Goal: Information Seeking & Learning: Learn about a topic

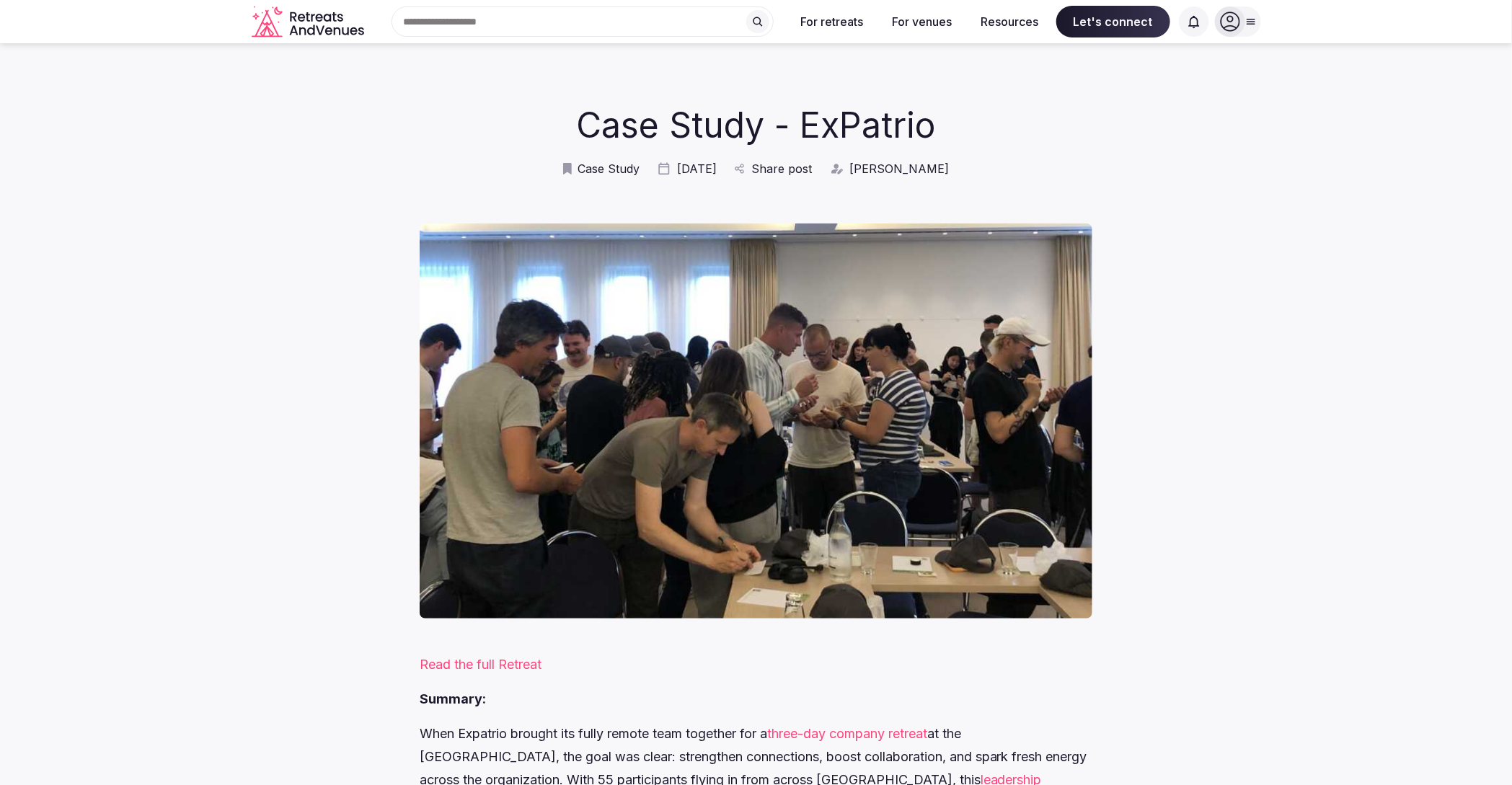
click at [1059, 175] on div "Case Study Aug 30 Share post Danielle Leung" at bounding box center [756, 169] width 1010 height 16
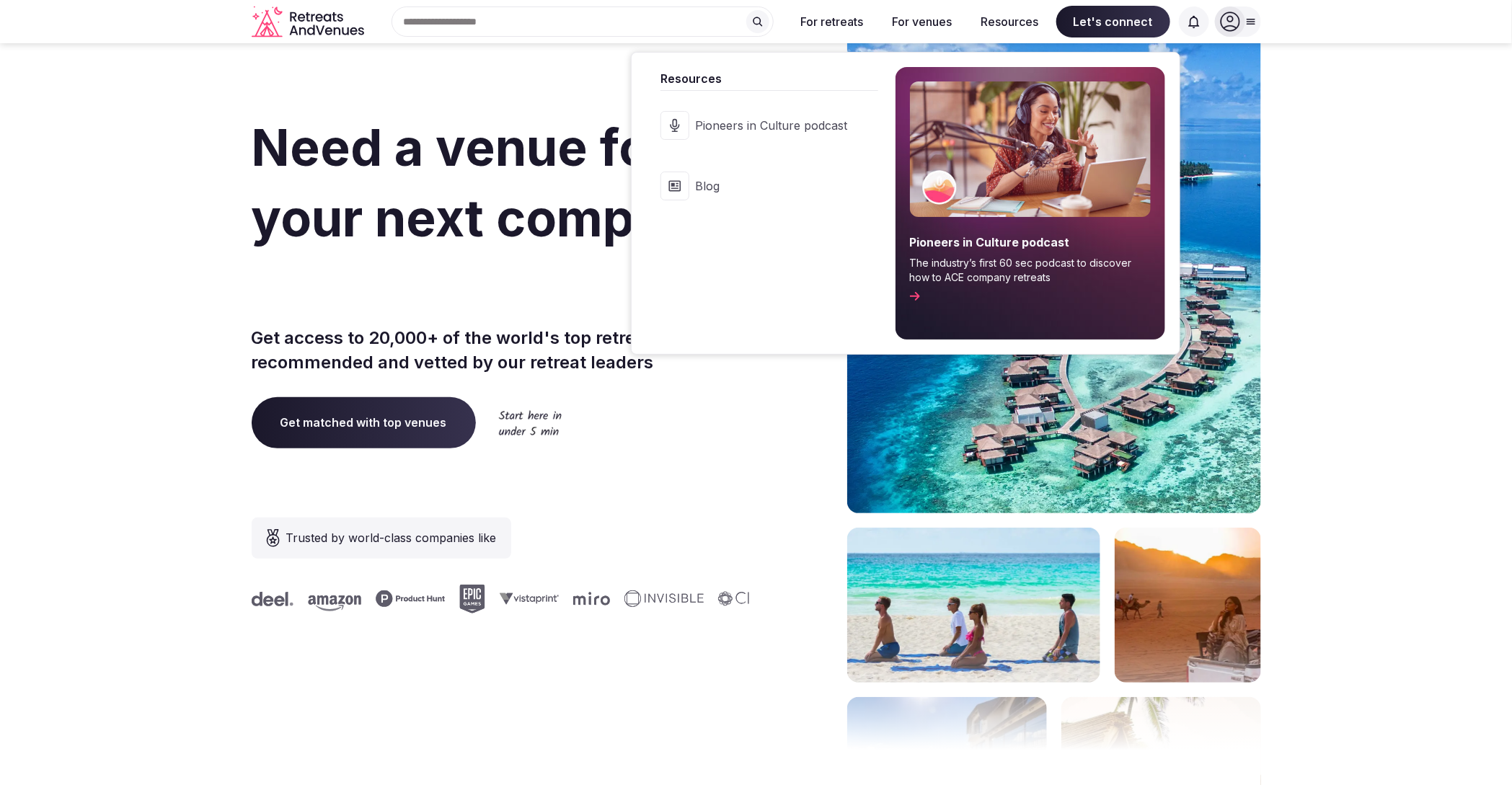
click at [733, 180] on span "Blog" at bounding box center [771, 186] width 152 height 16
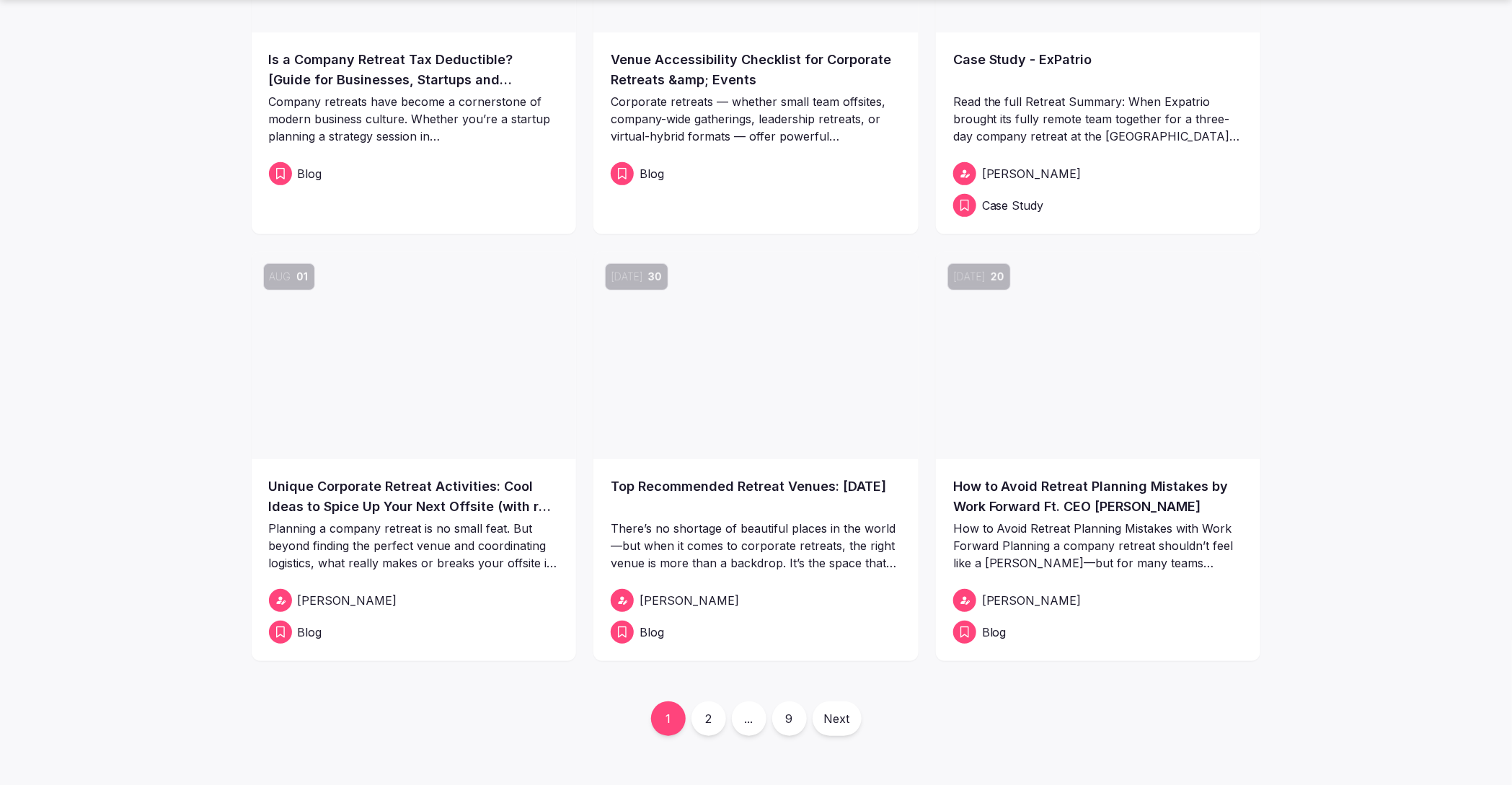
scroll to position [356, 0]
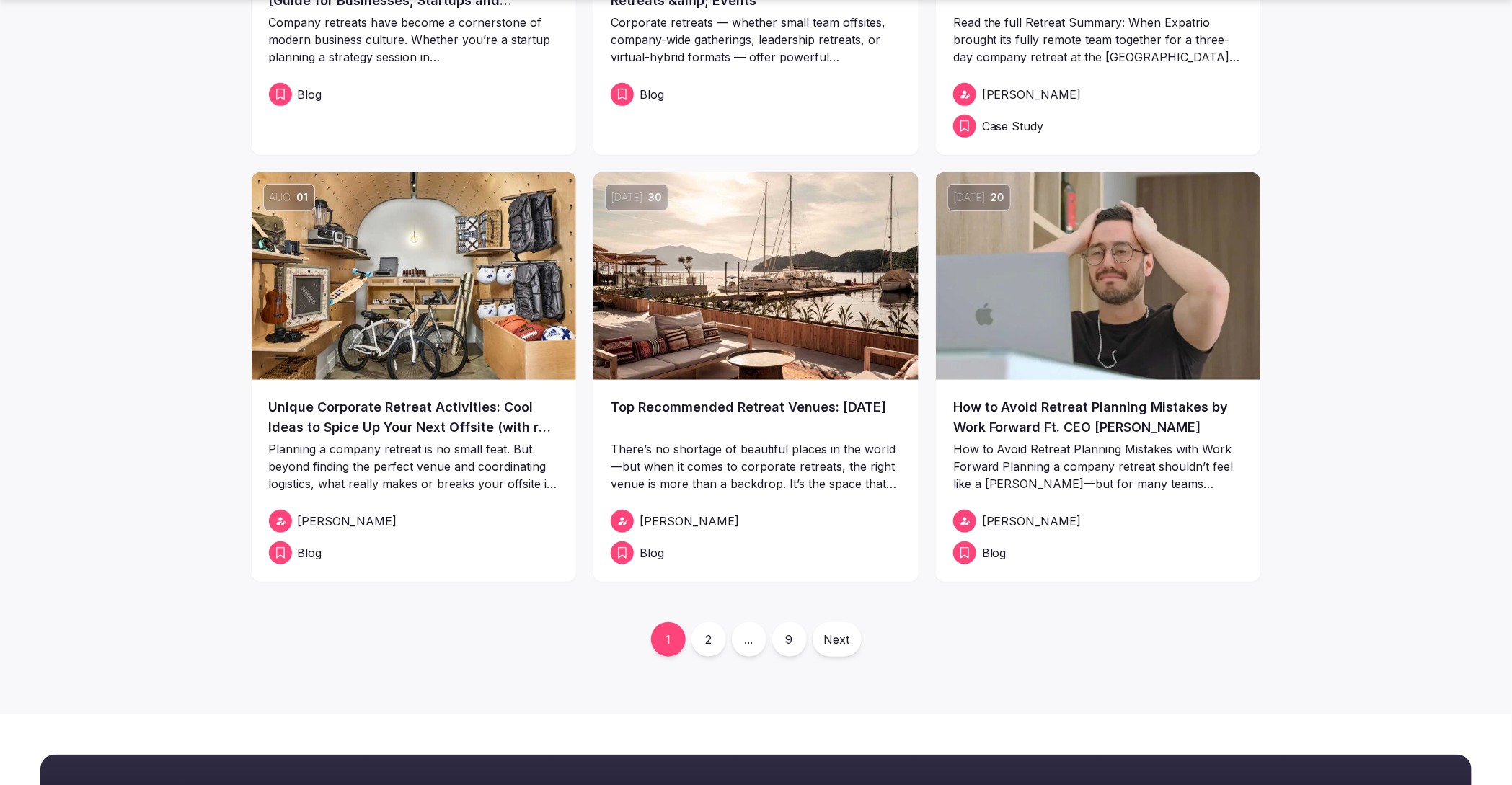
click at [705, 629] on link "2" at bounding box center [709, 639] width 35 height 35
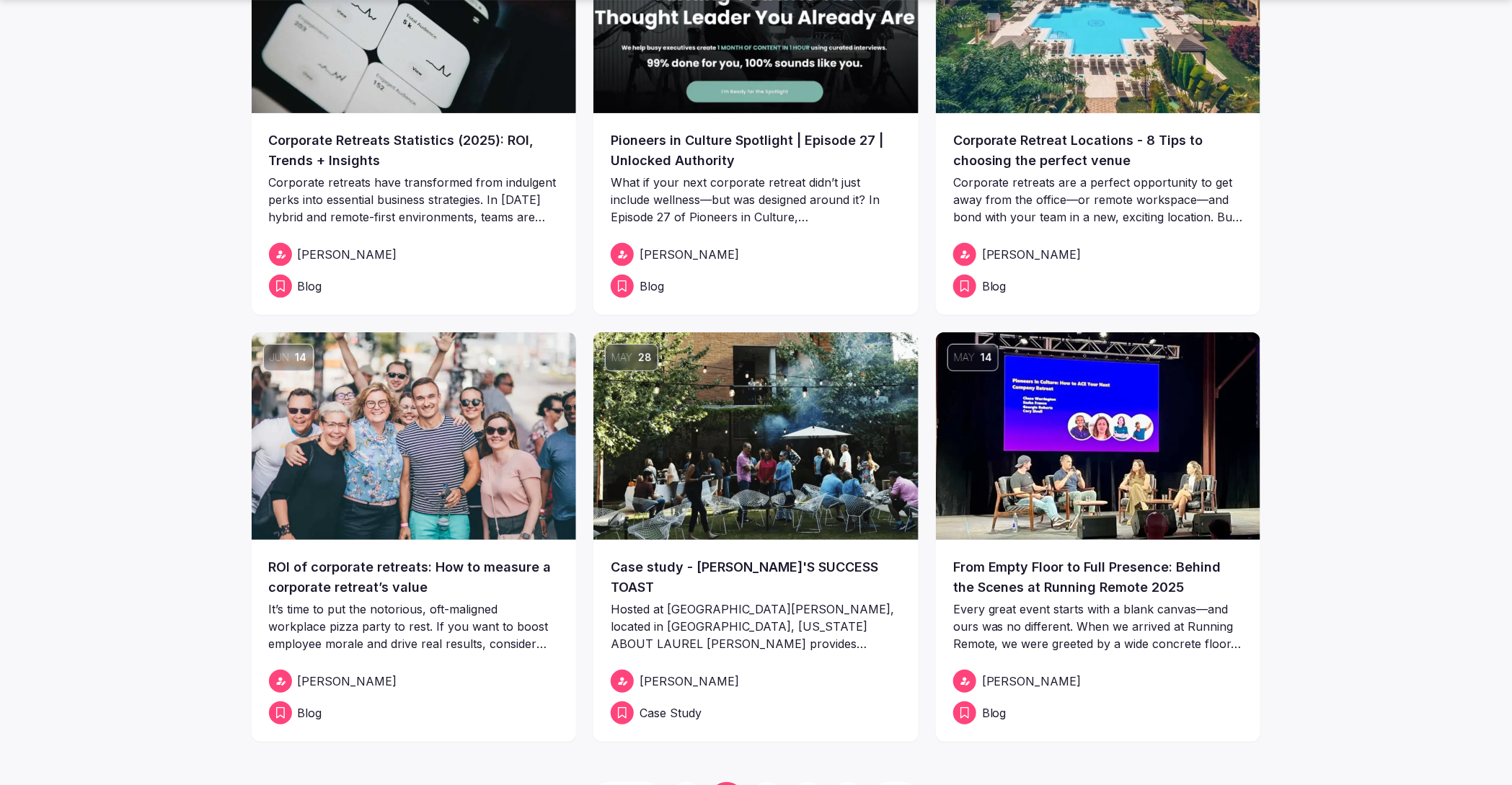
scroll to position [353, 0]
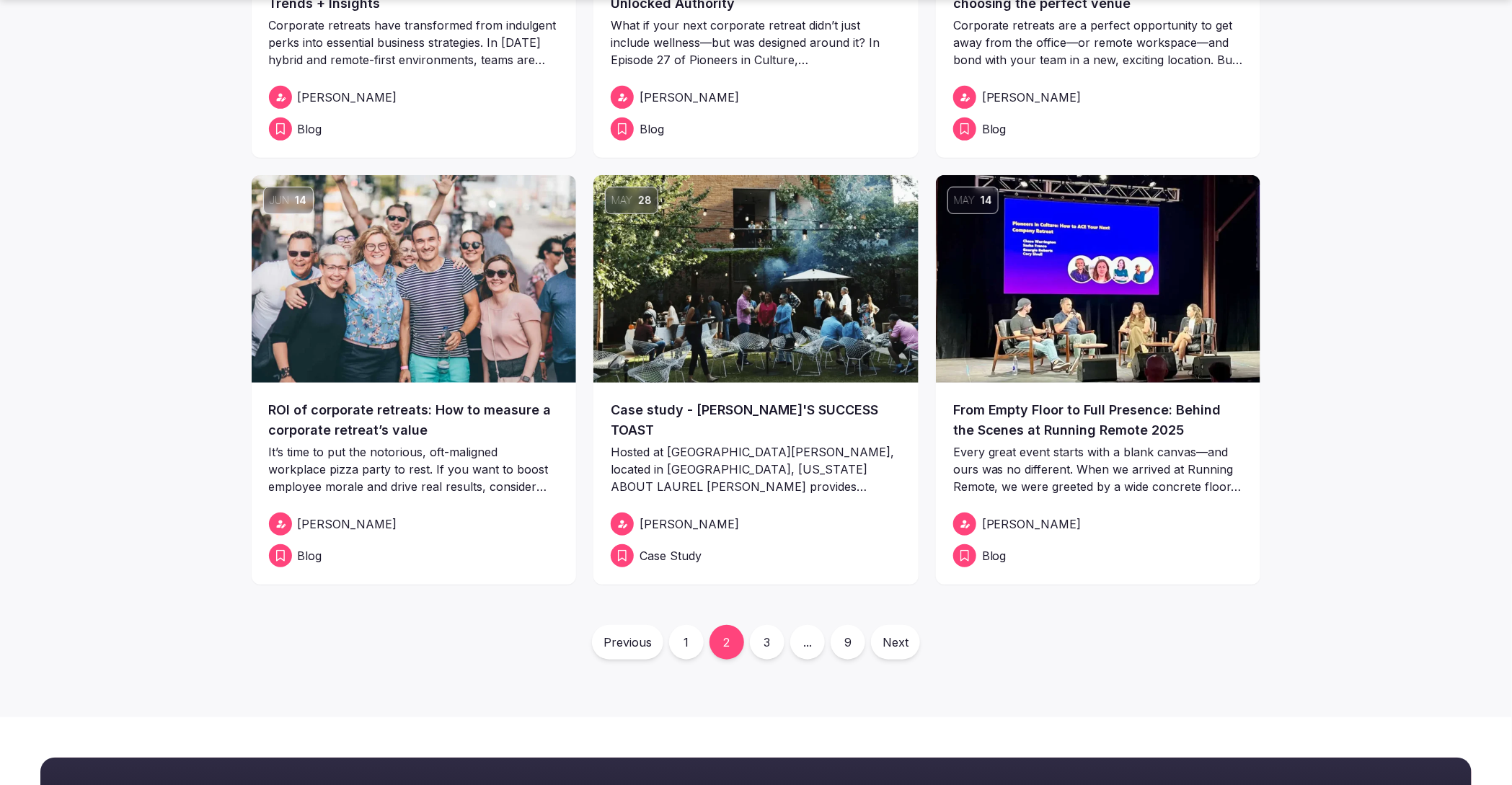
click at [769, 640] on link "3" at bounding box center [767, 642] width 35 height 35
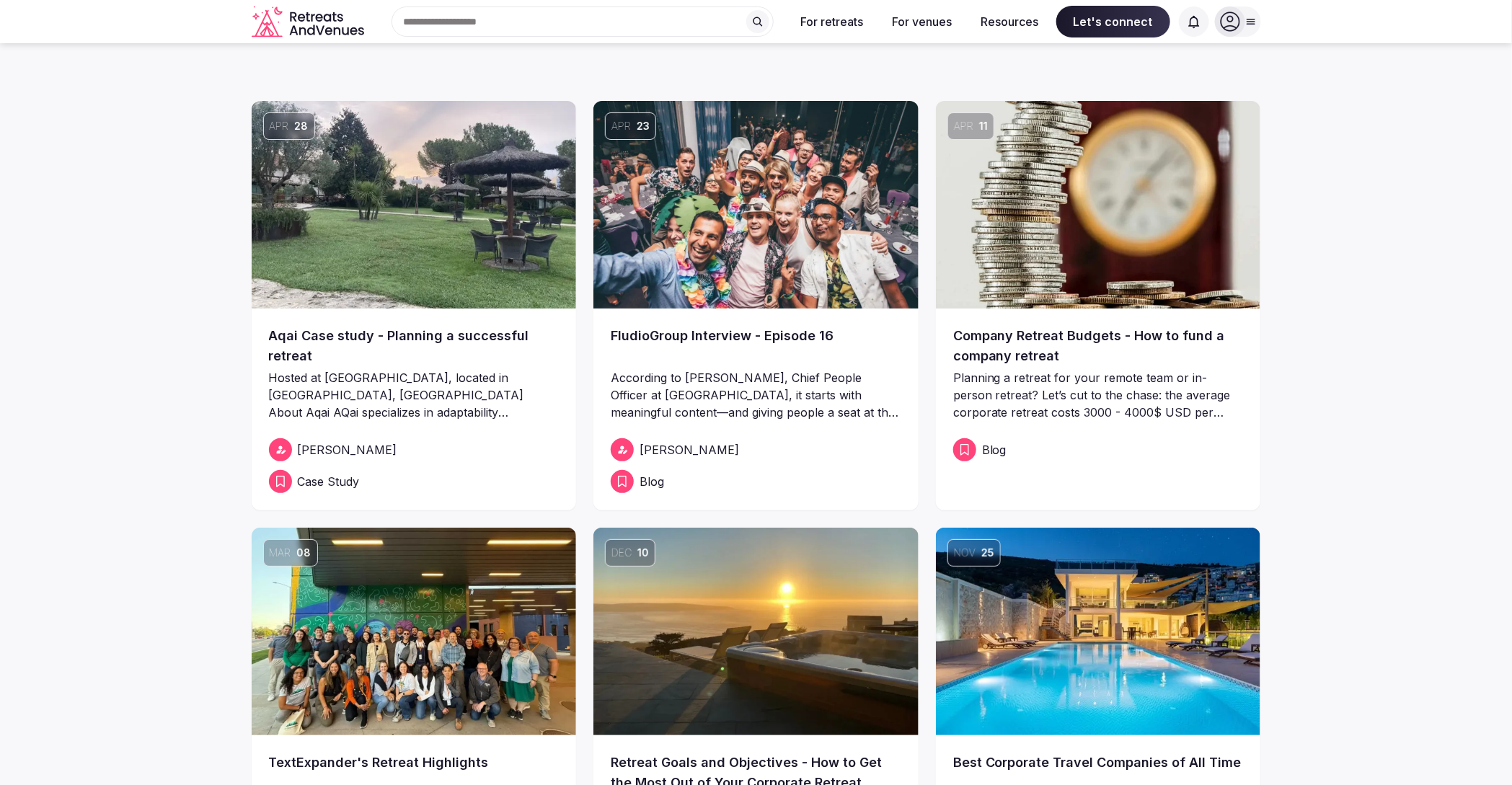
click at [448, 356] on link "Aqai Case study - Planning a successful retreat" at bounding box center [414, 346] width 291 height 40
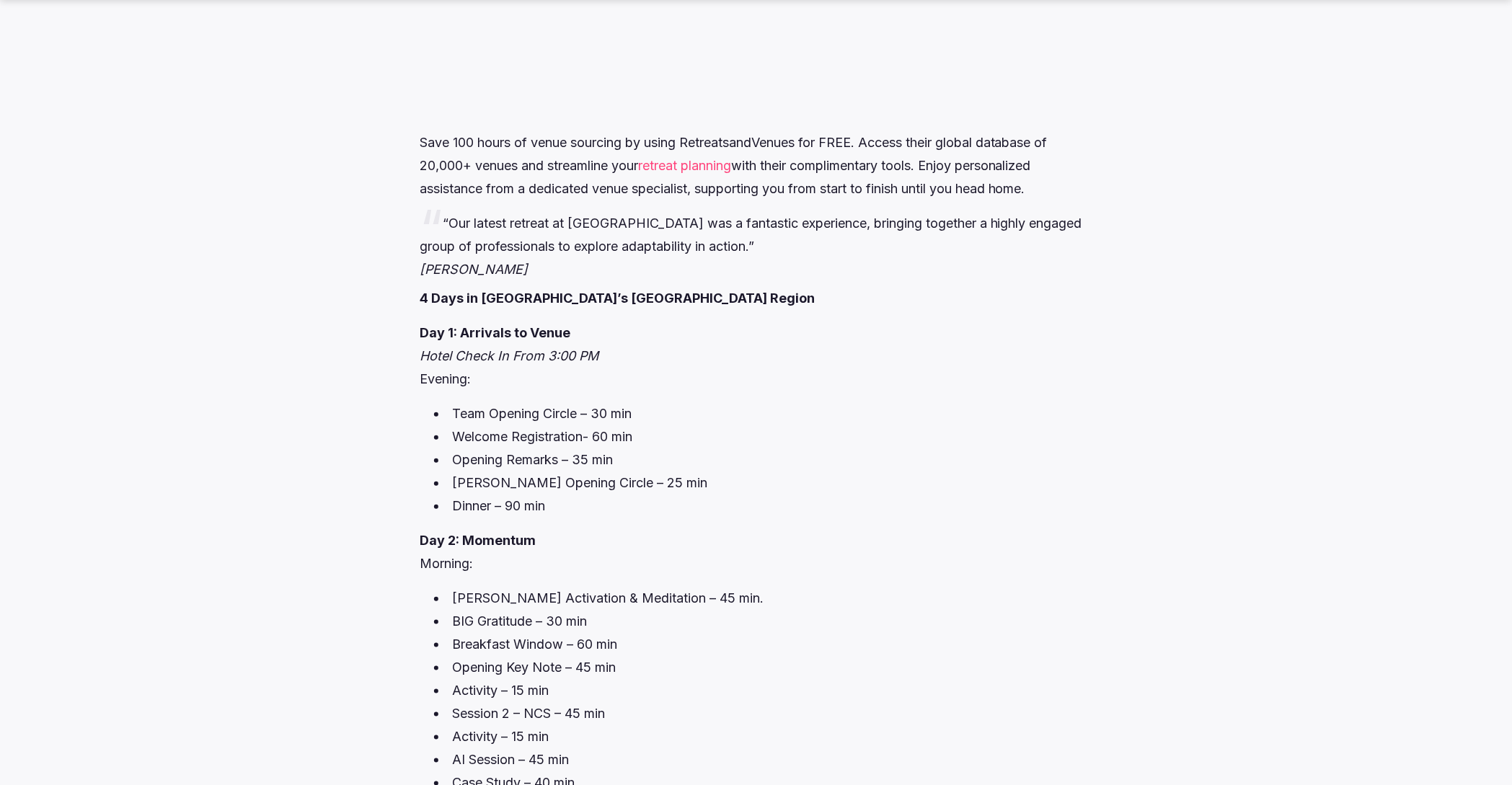
scroll to position [3776, 0]
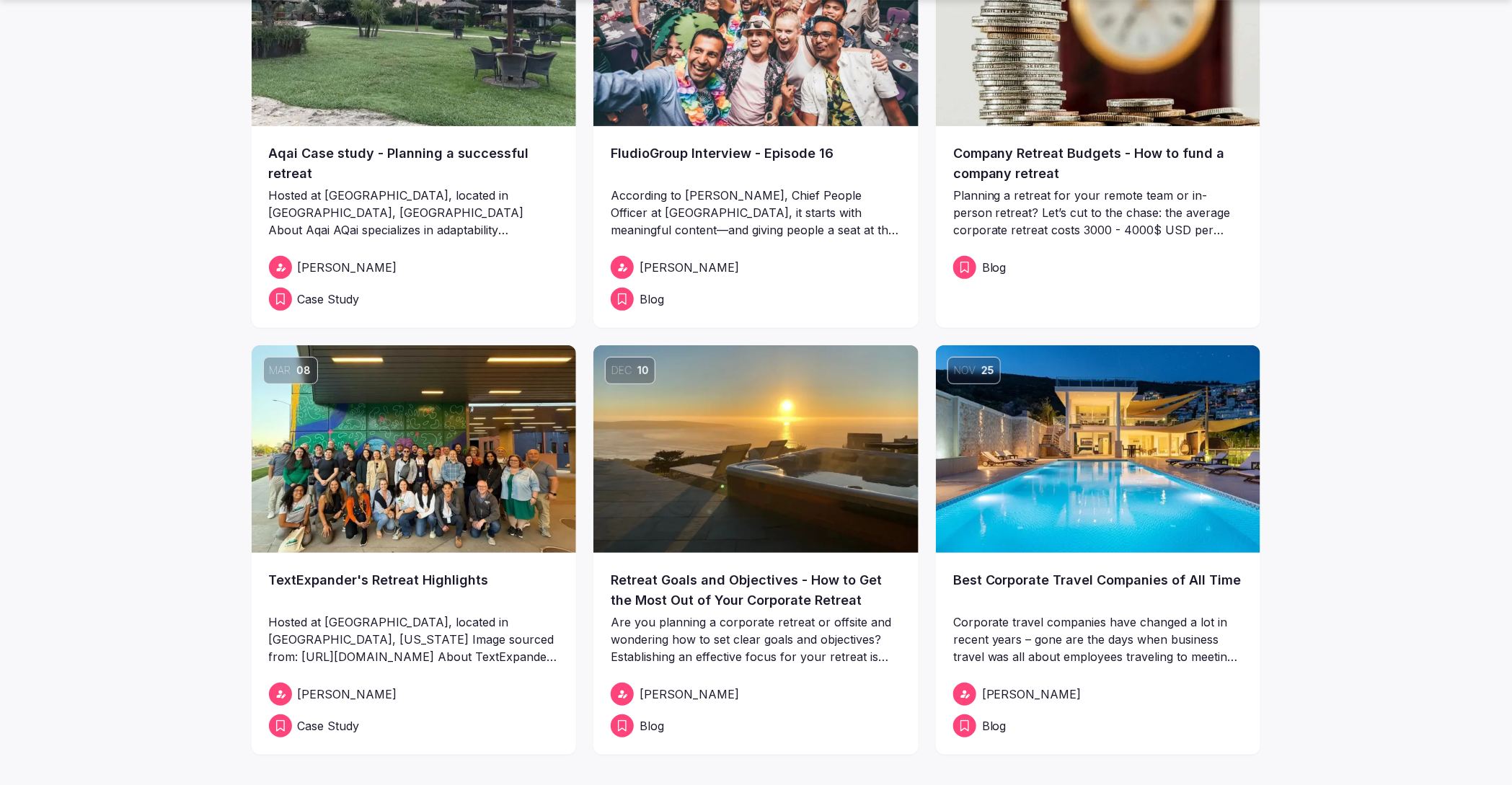
scroll to position [189, 0]
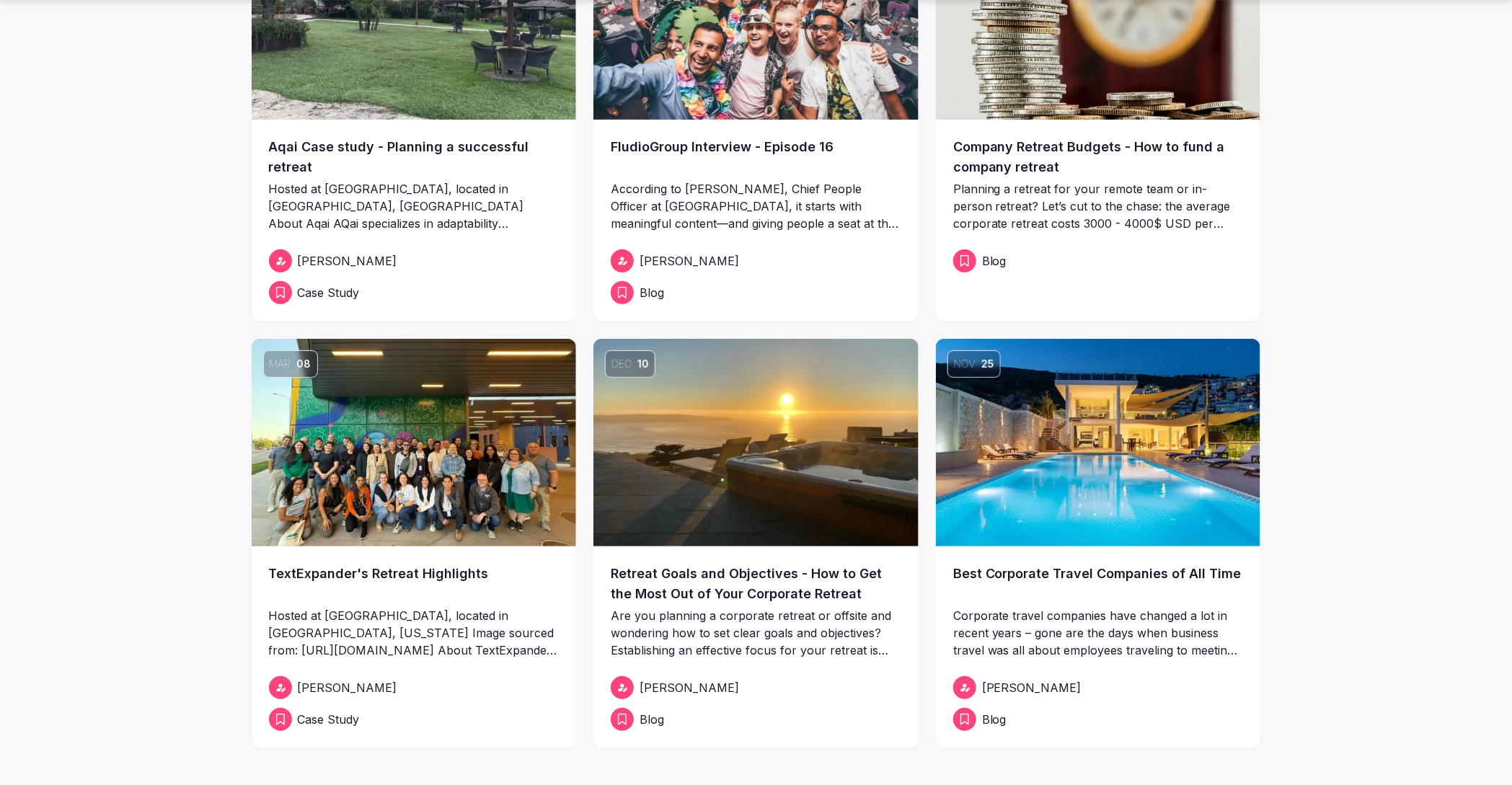
click at [425, 514] on img at bounding box center [414, 443] width 325 height 208
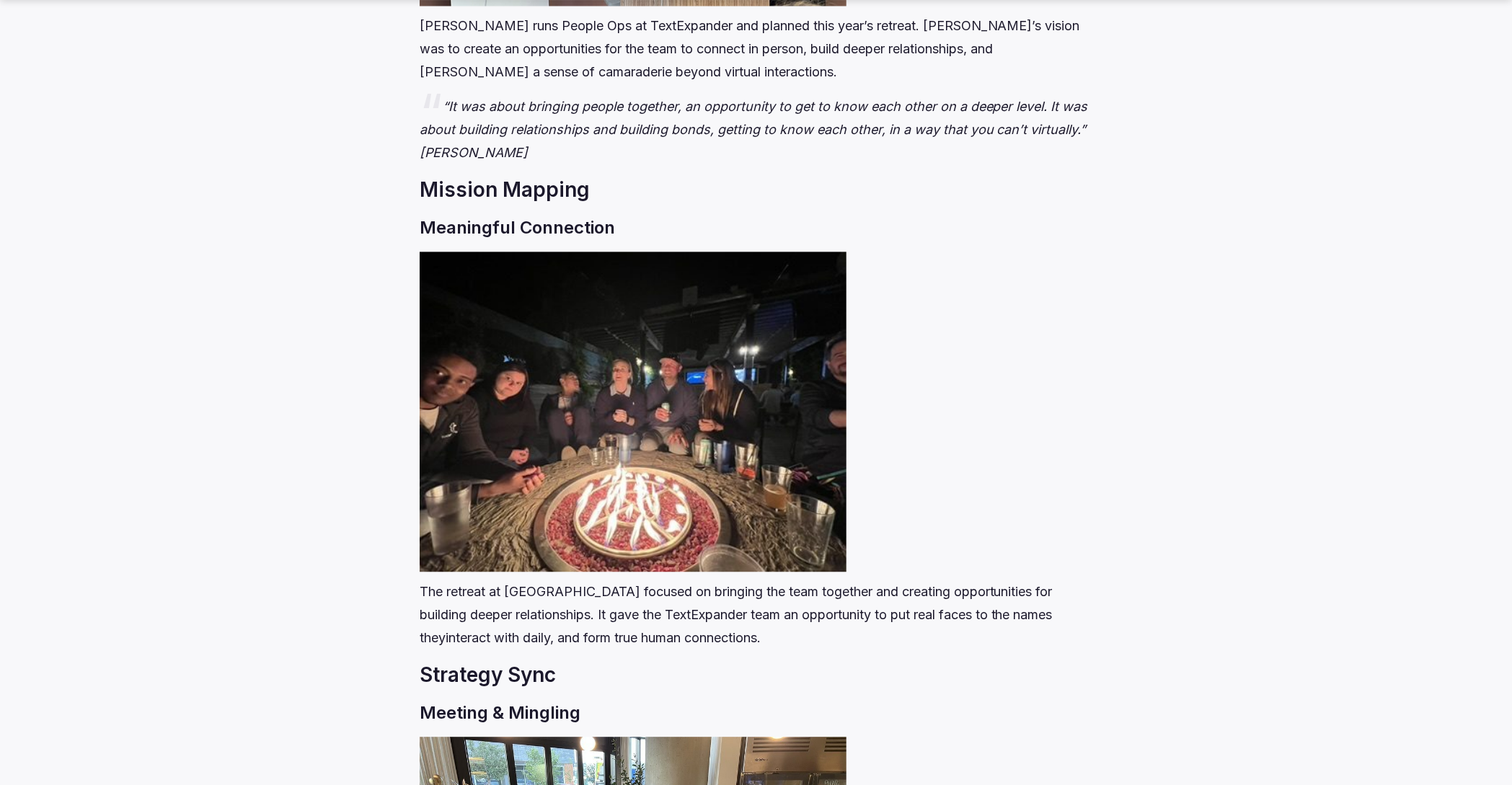
scroll to position [1680, 0]
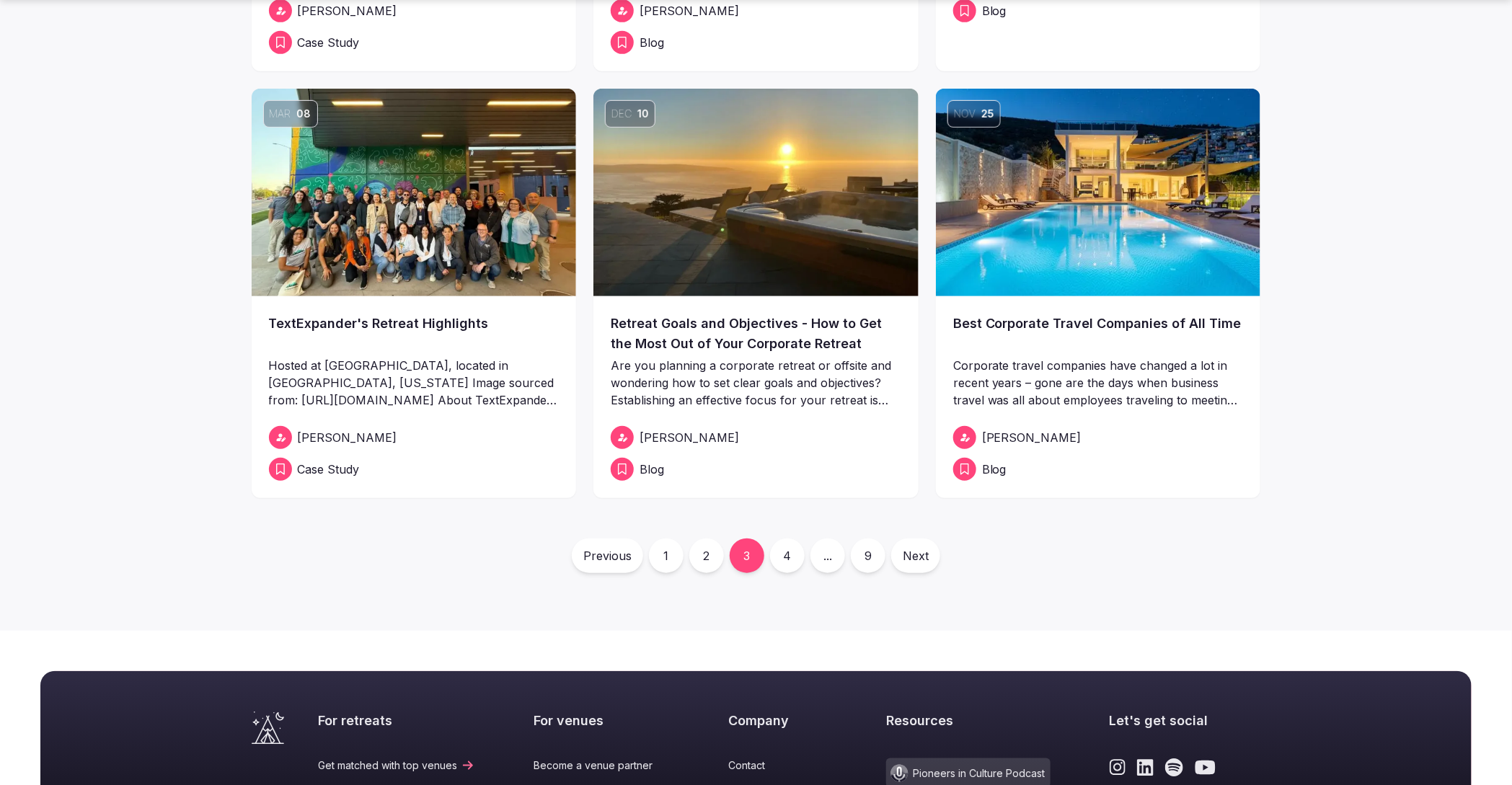
scroll to position [448, 0]
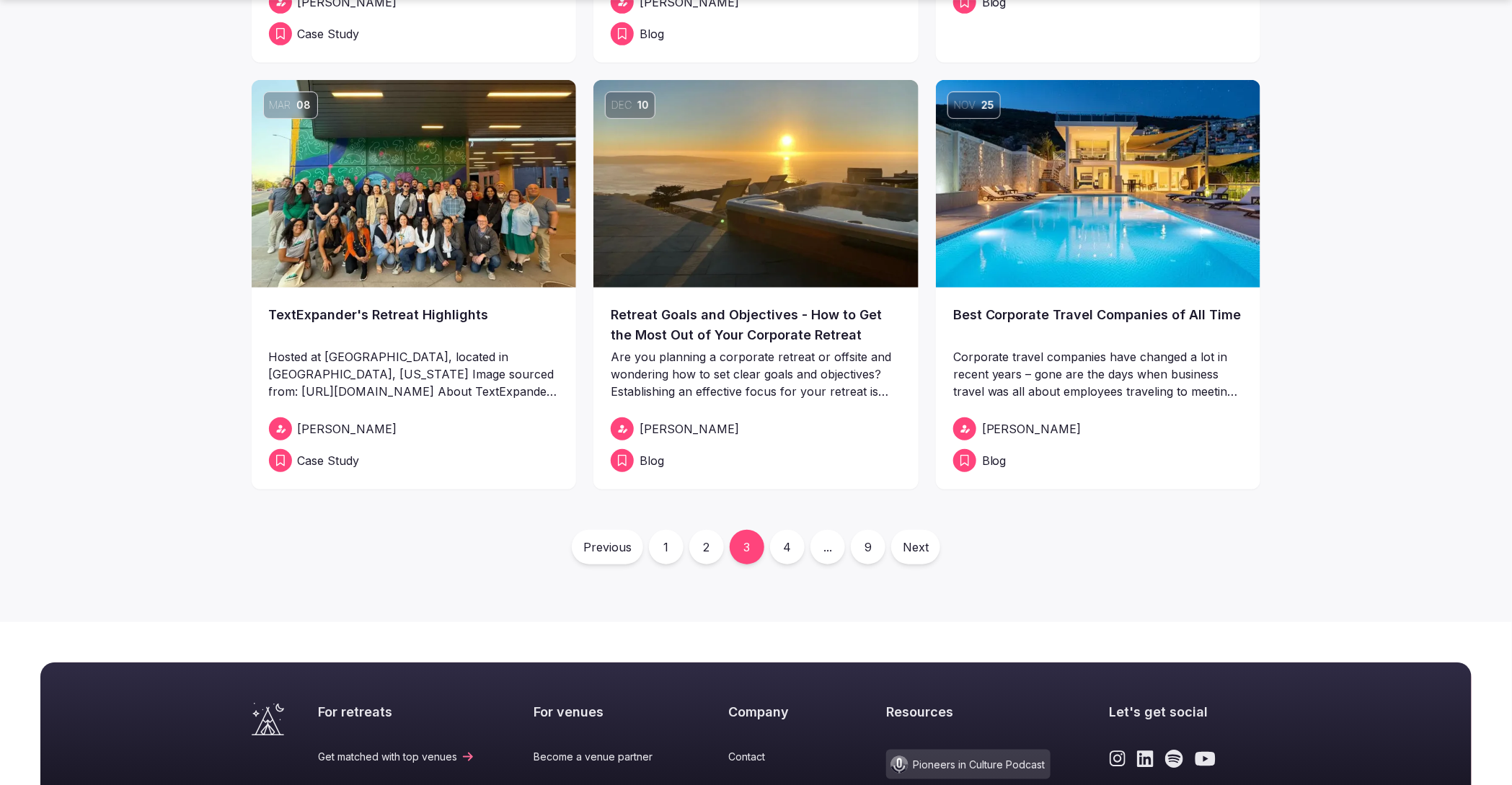
click at [716, 545] on link "2" at bounding box center [707, 547] width 35 height 35
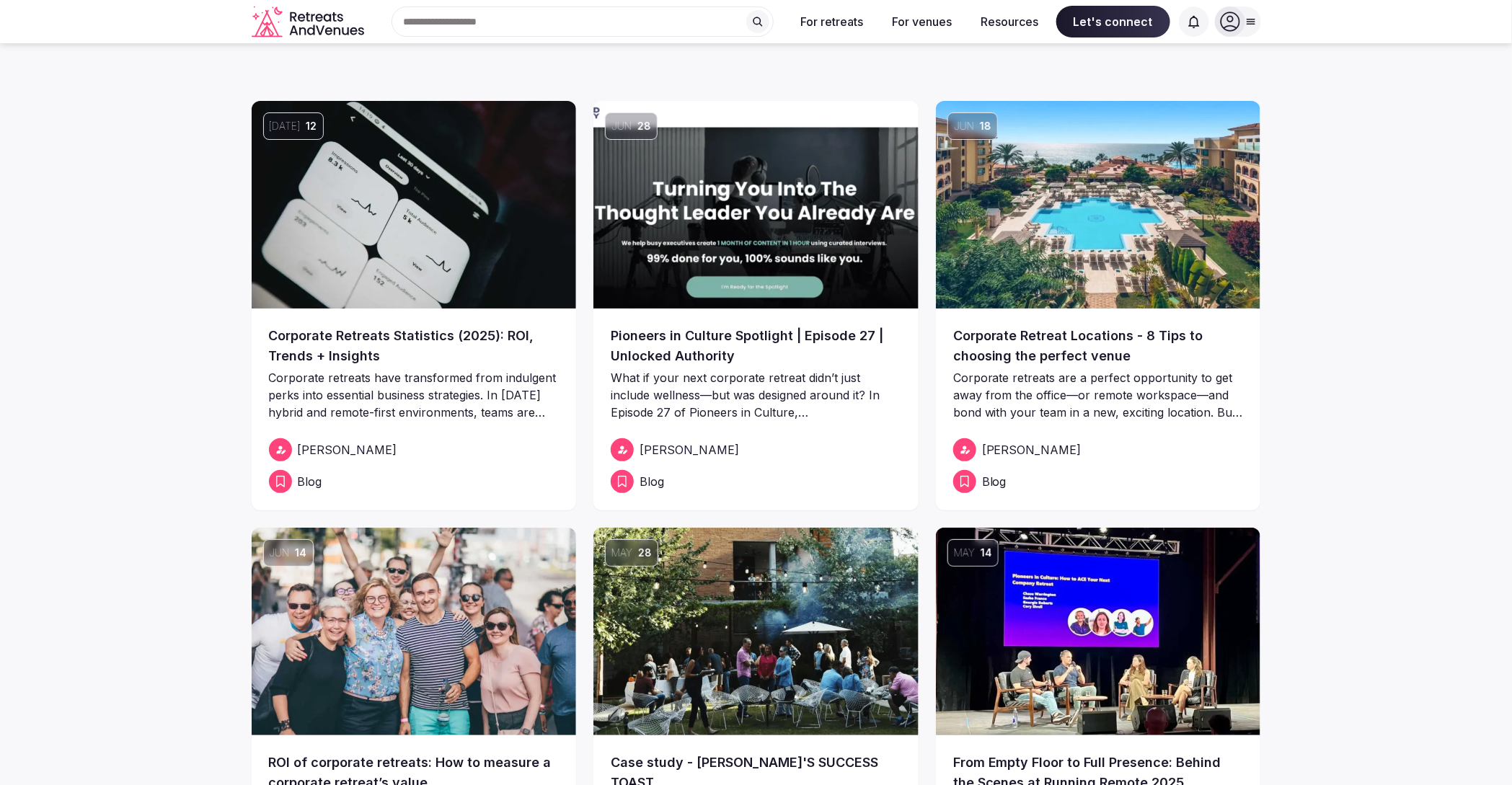
click at [715, 545] on img at bounding box center [756, 631] width 325 height 208
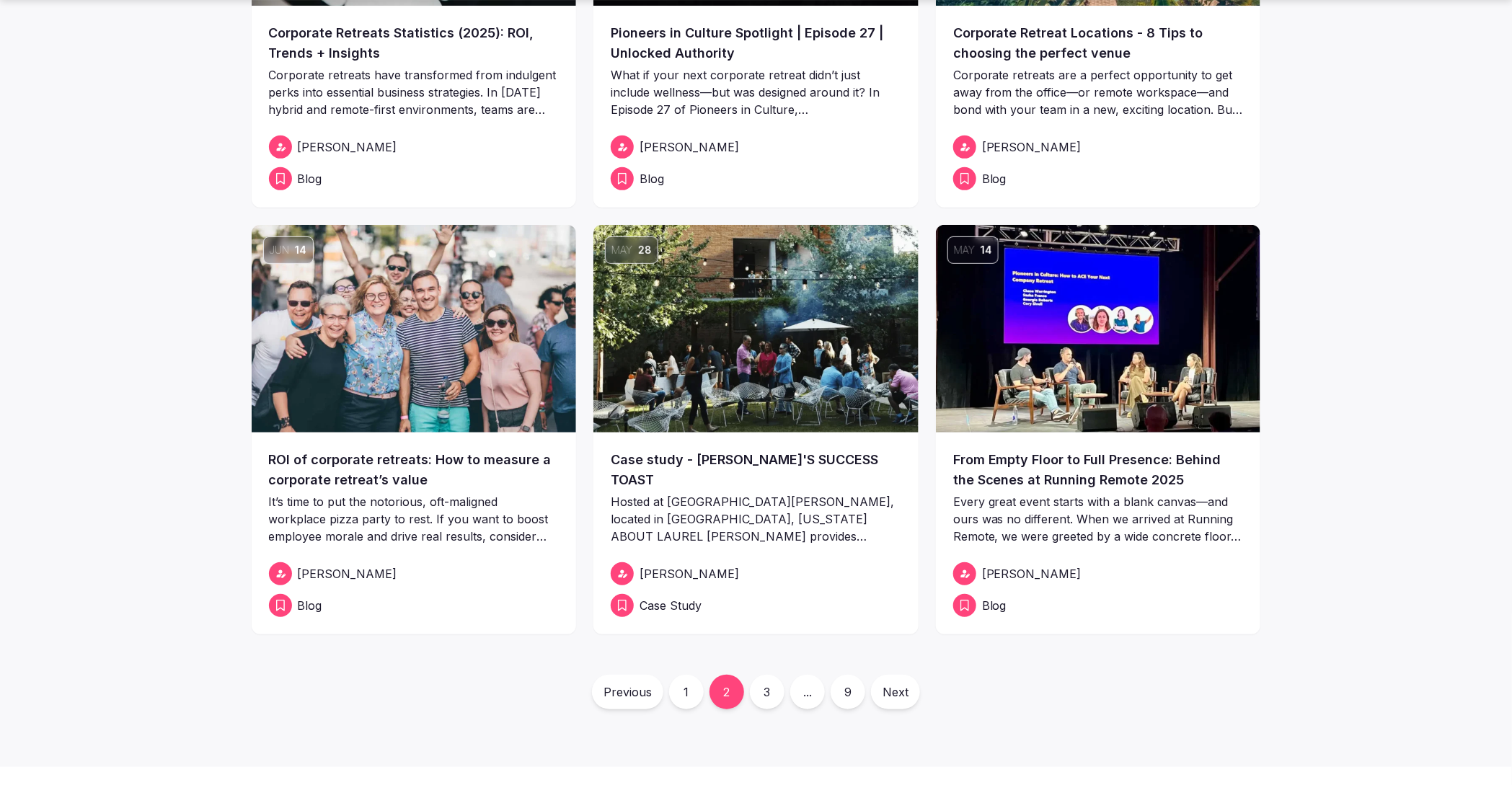
scroll to position [582, 0]
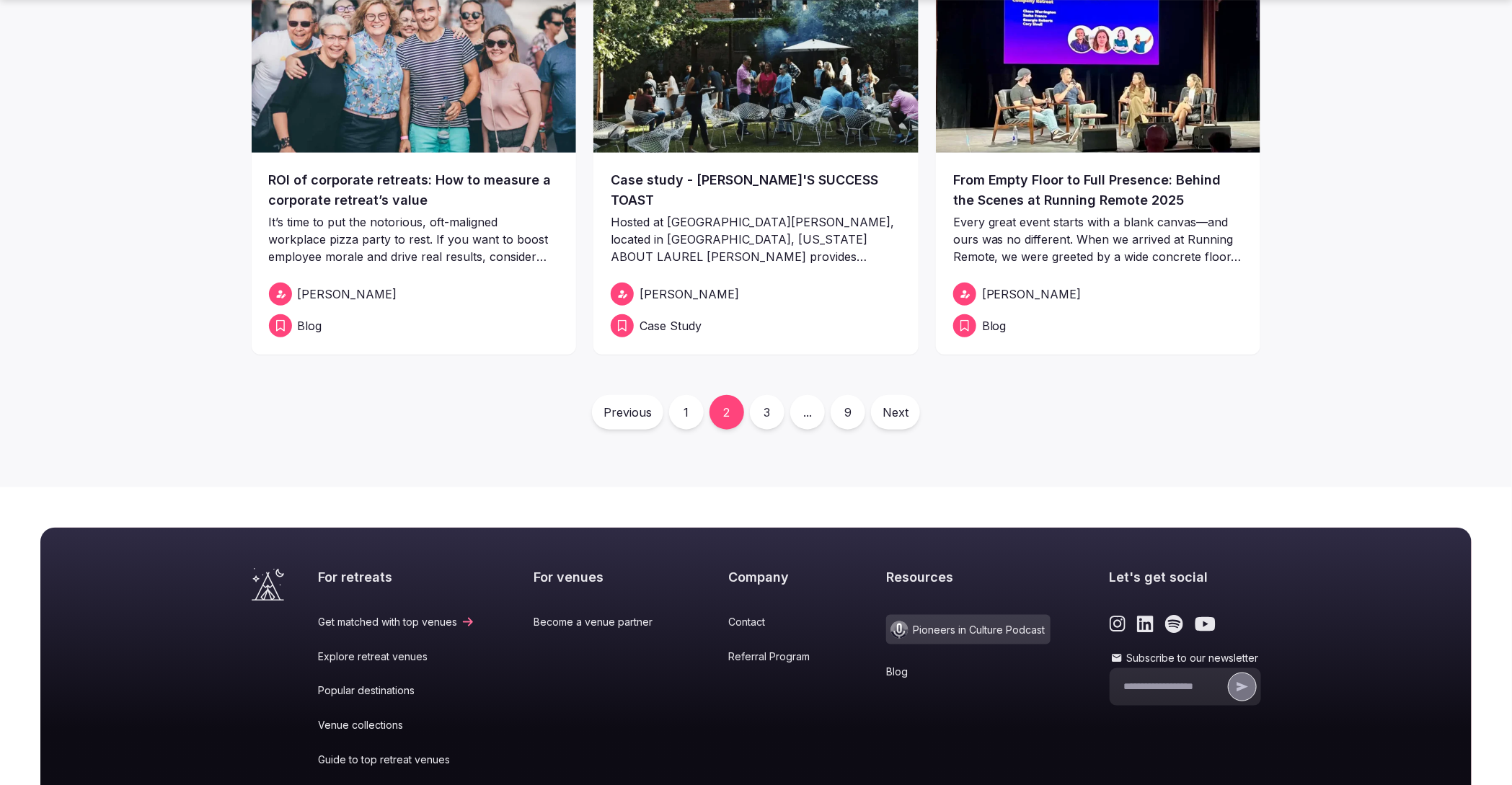
click at [681, 416] on link "1" at bounding box center [686, 413] width 35 height 35
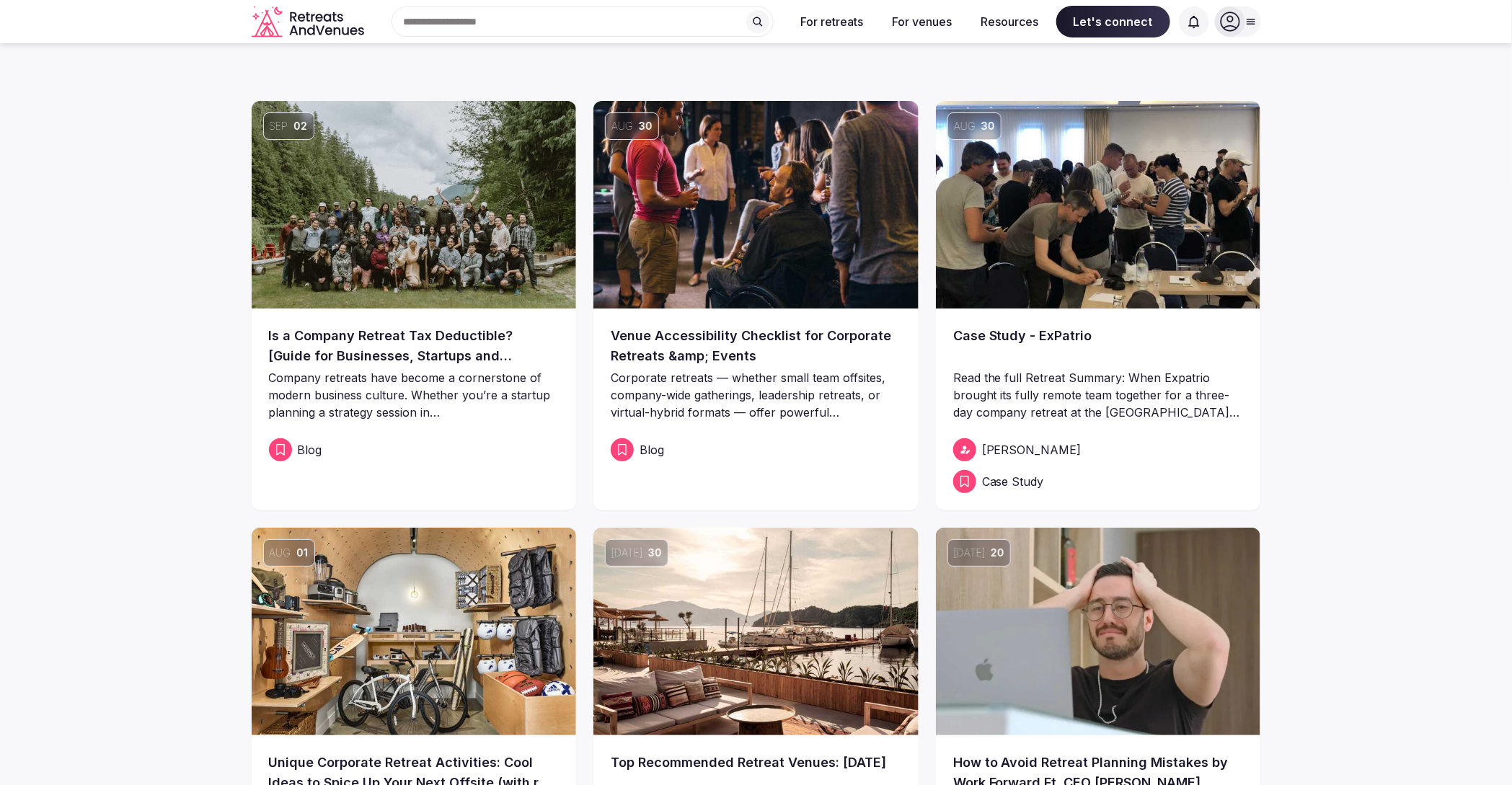
click at [989, 327] on link "Case Study - ExPatrio" at bounding box center [1098, 346] width 291 height 40
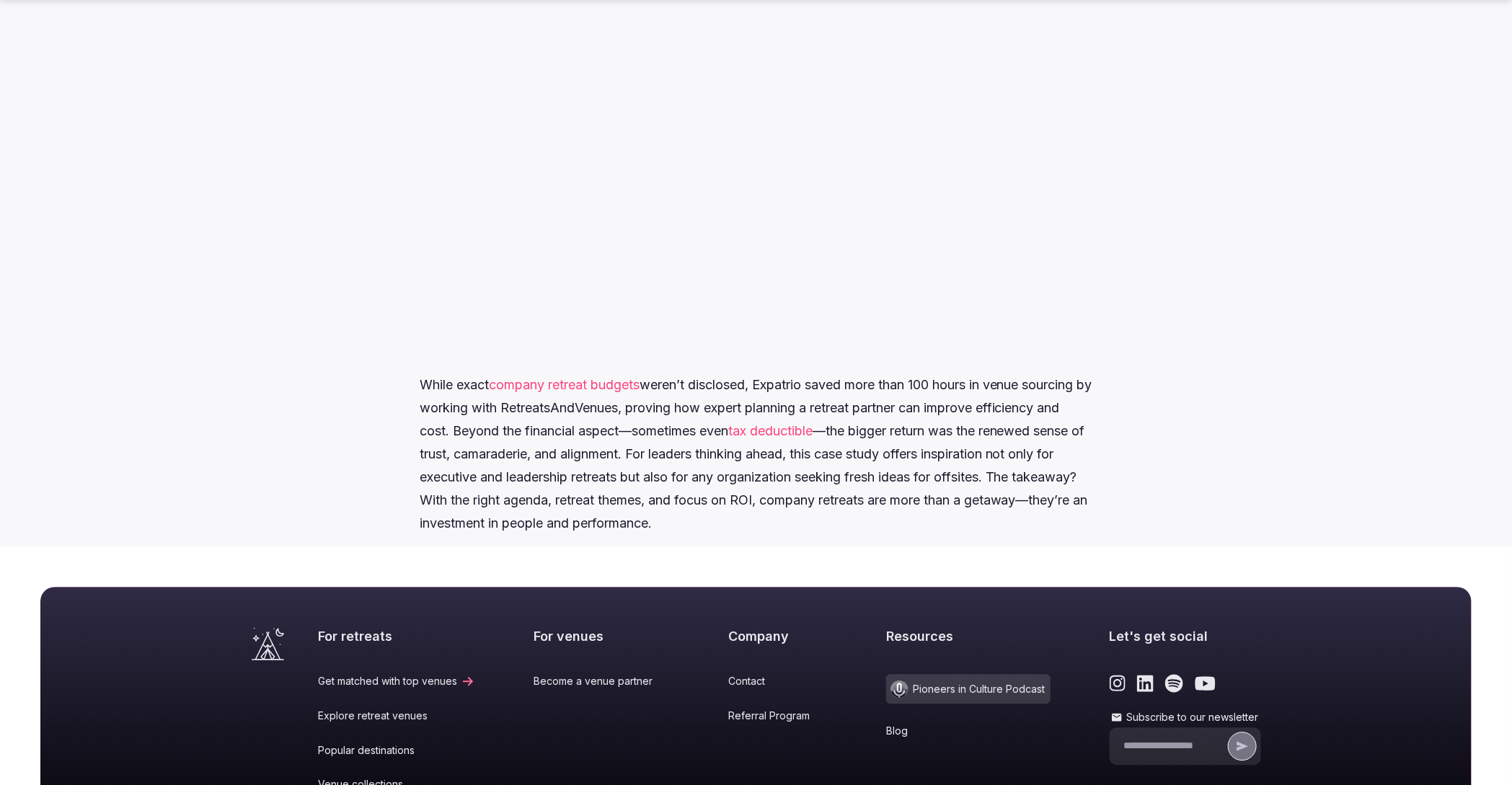
scroll to position [1931, 0]
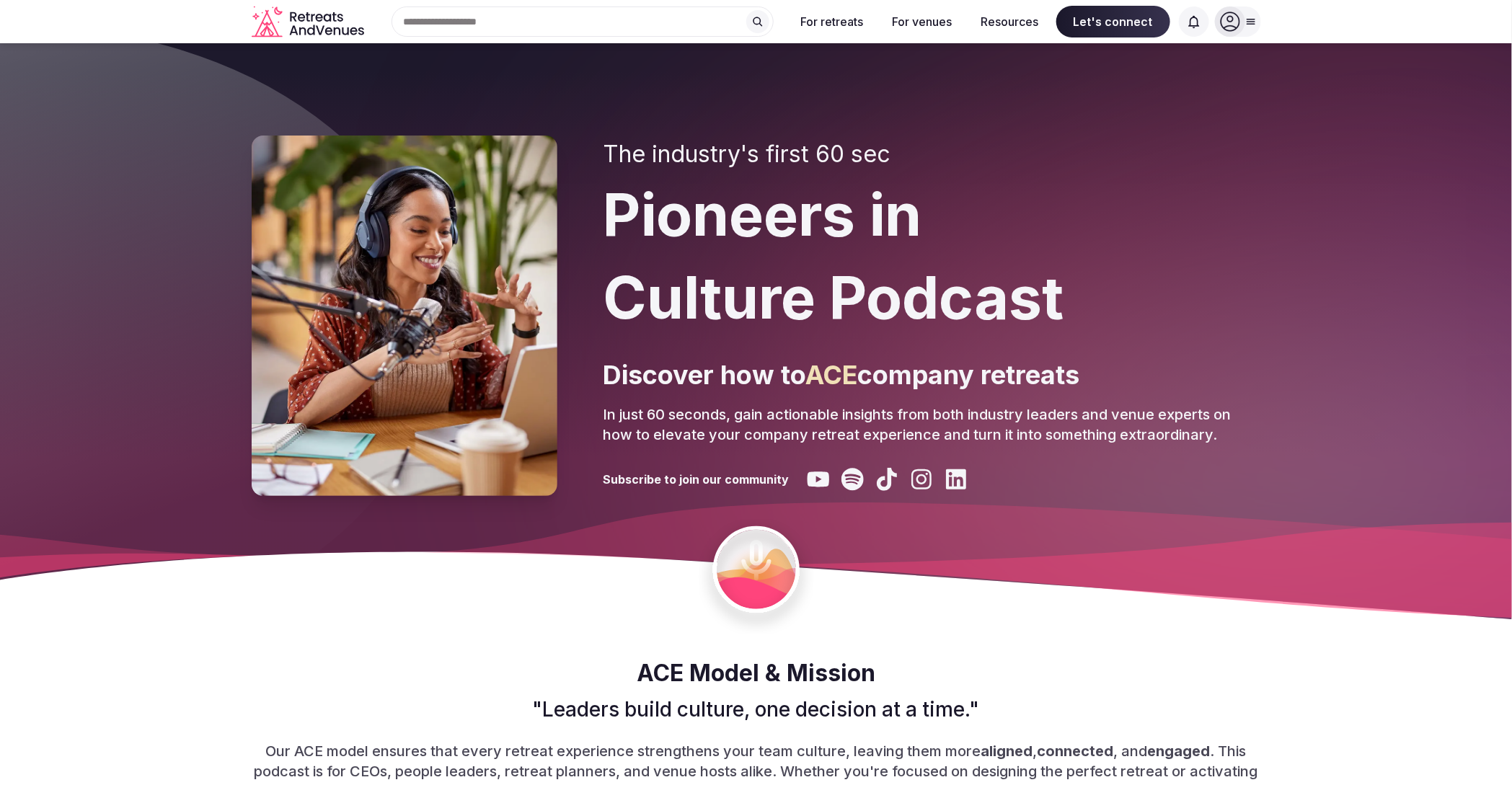
click at [598, 287] on div "The industry's first 60 sec Pioneers in Culture Podcast Discover how to ACE com…" at bounding box center [756, 316] width 1010 height 361
